Goal: Check status

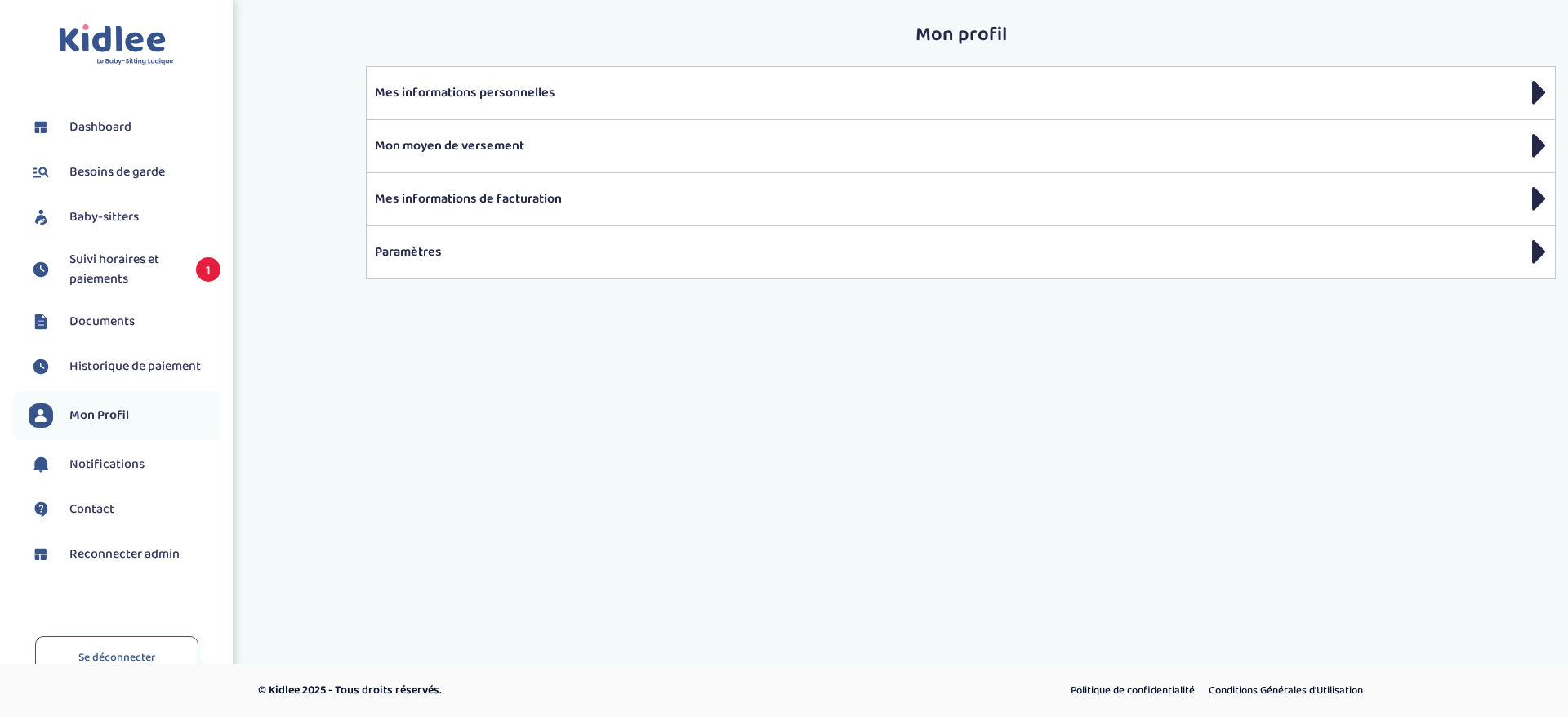
click at [78, 252] on span "Suivi horaires et paiements" at bounding box center [124, 269] width 110 height 39
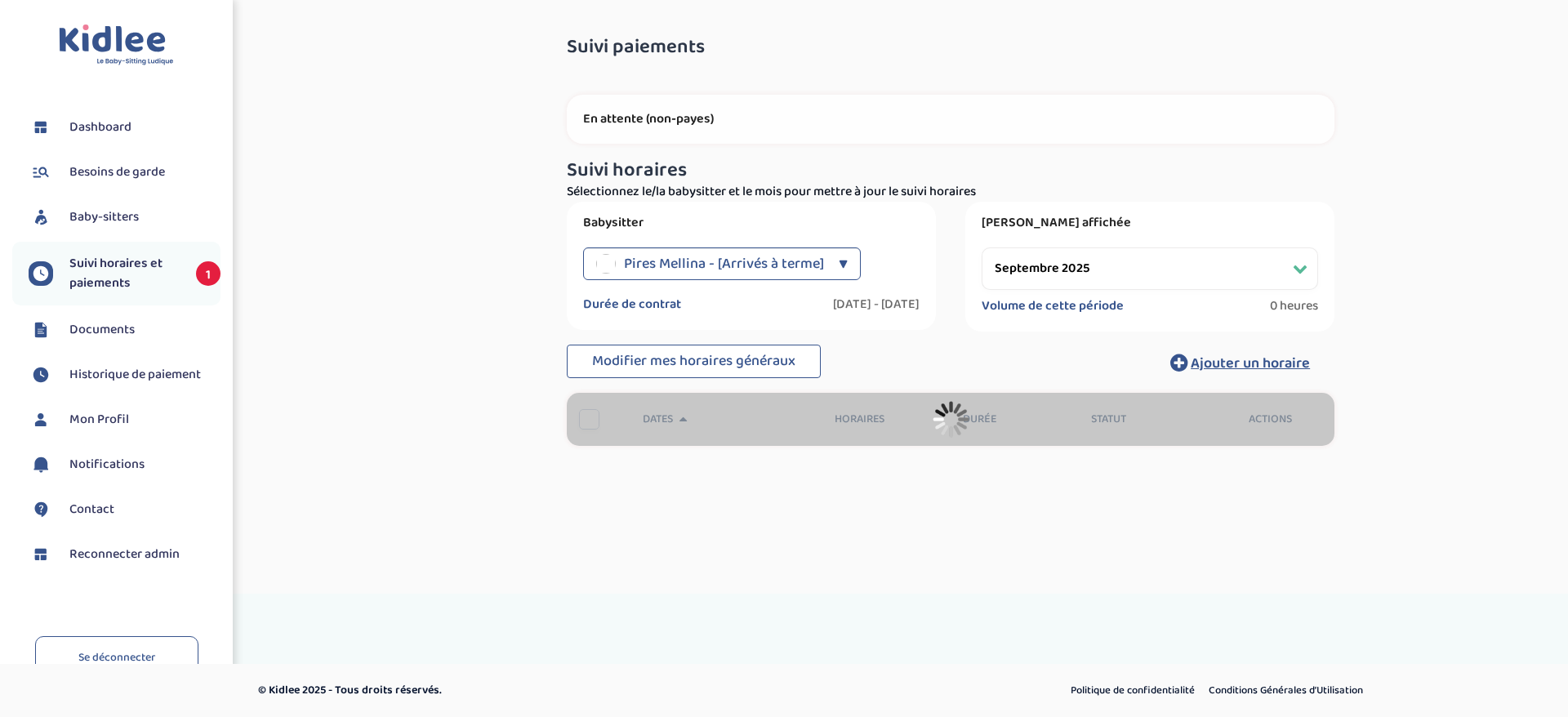
select select "septembre 2025"
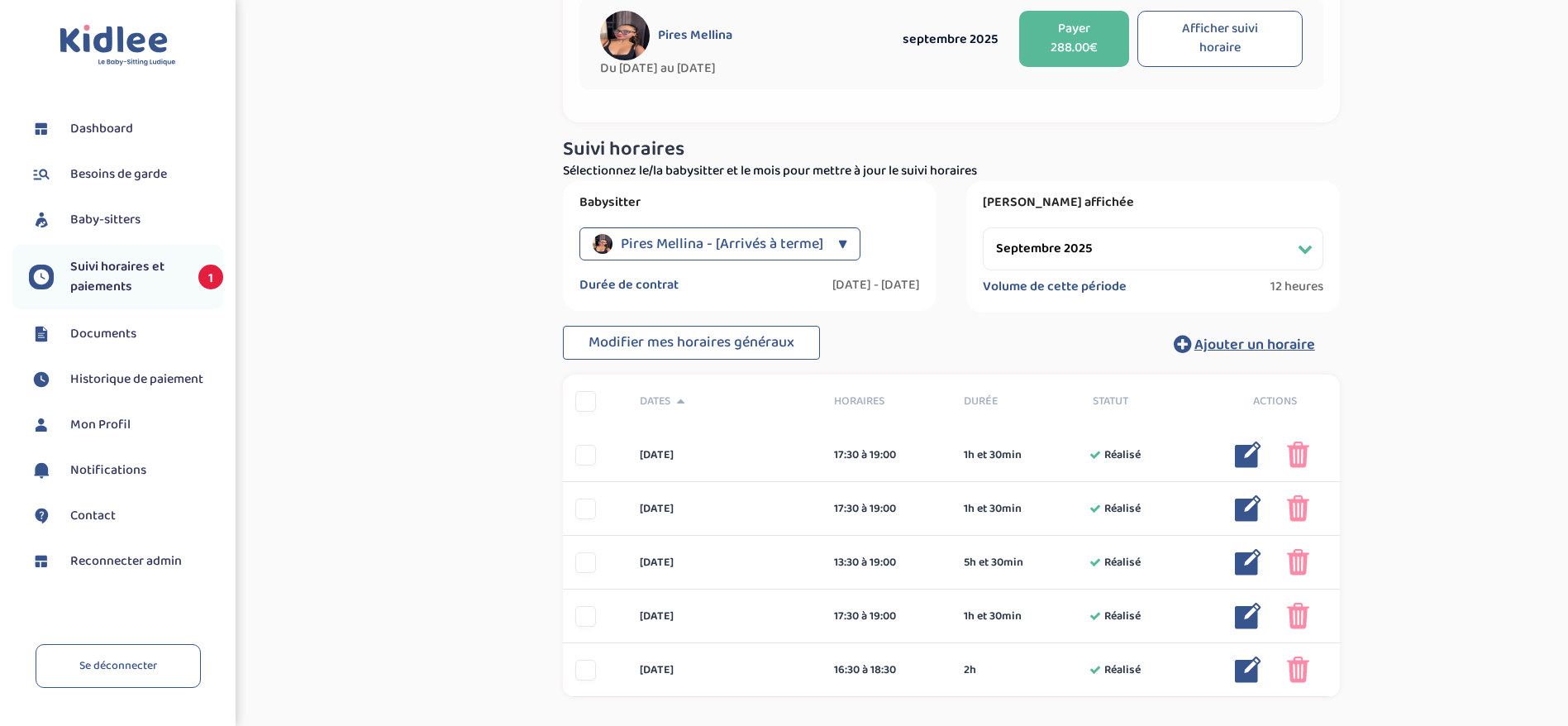
scroll to position [127, 0]
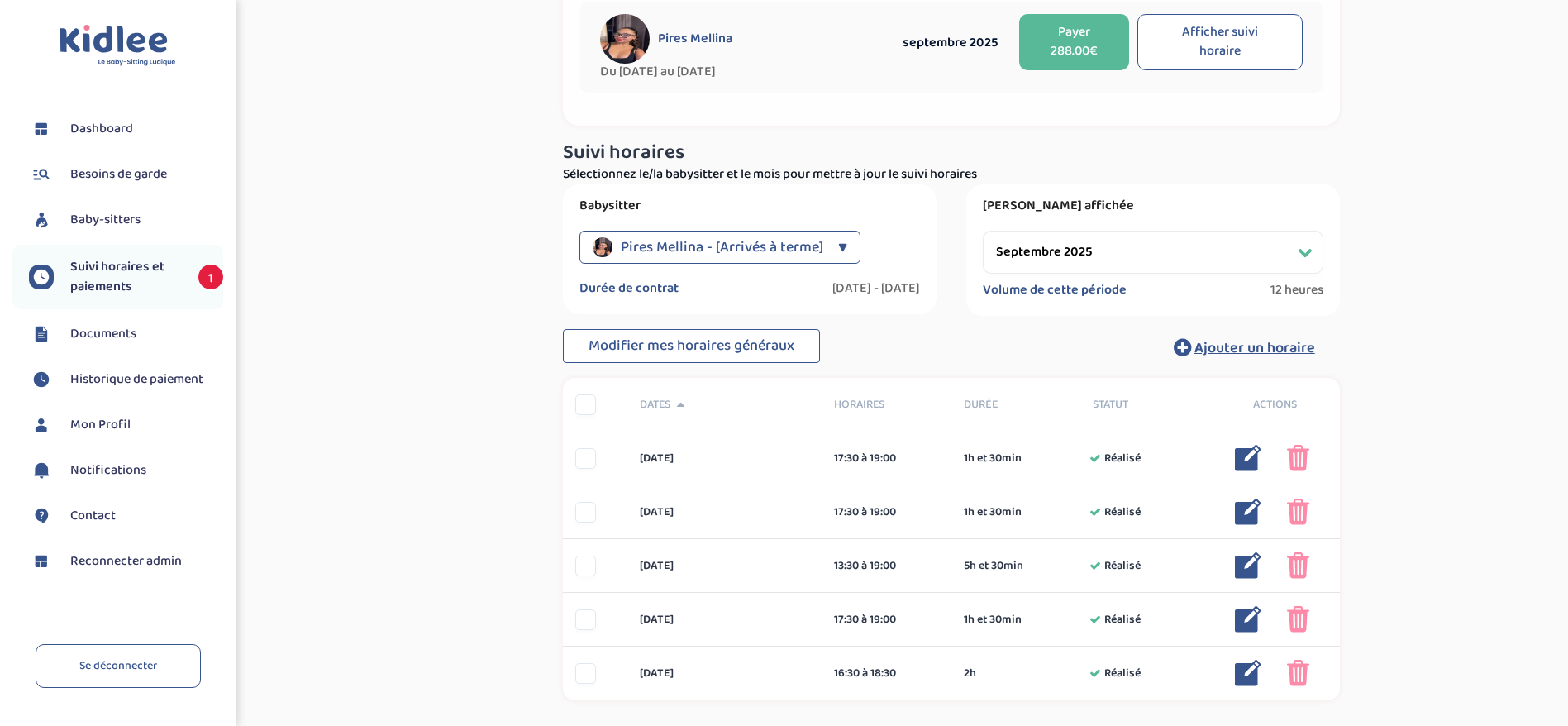
click at [132, 564] on span "Reconnecter admin" at bounding box center [125, 560] width 111 height 20
